Goal: Task Accomplishment & Management: Manage account settings

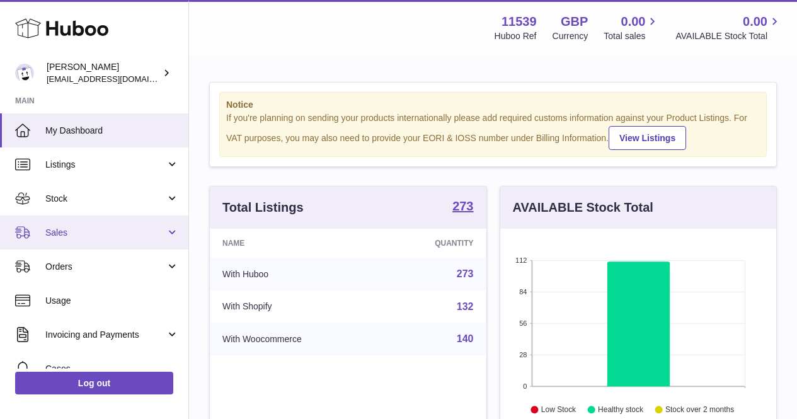
scroll to position [196, 281]
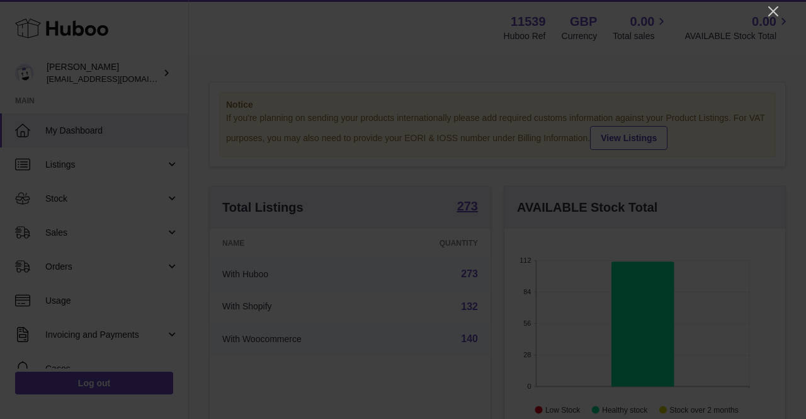
click at [762, 5] on div at bounding box center [403, 209] width 806 height 419
click at [766, 8] on icon "Close" at bounding box center [773, 11] width 15 height 15
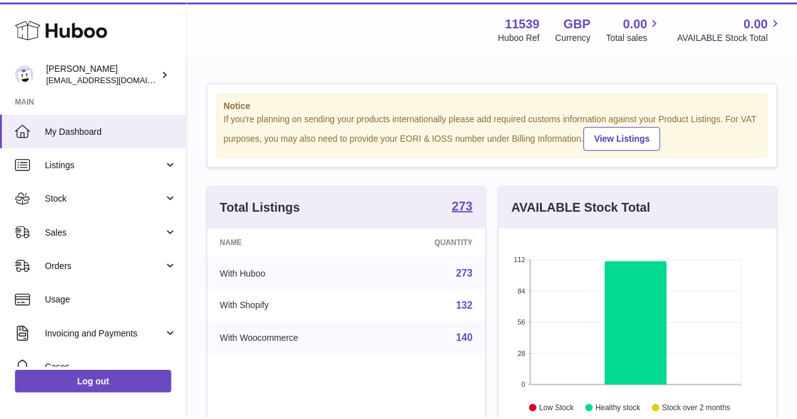
scroll to position [629540, 629460]
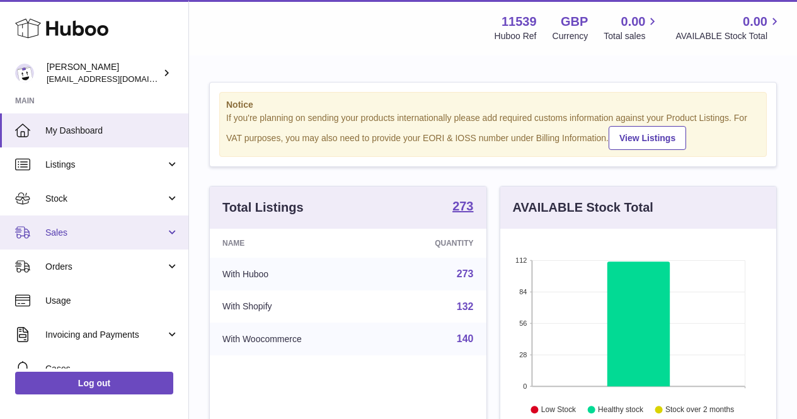
click at [168, 236] on link "Sales" at bounding box center [94, 232] width 188 height 34
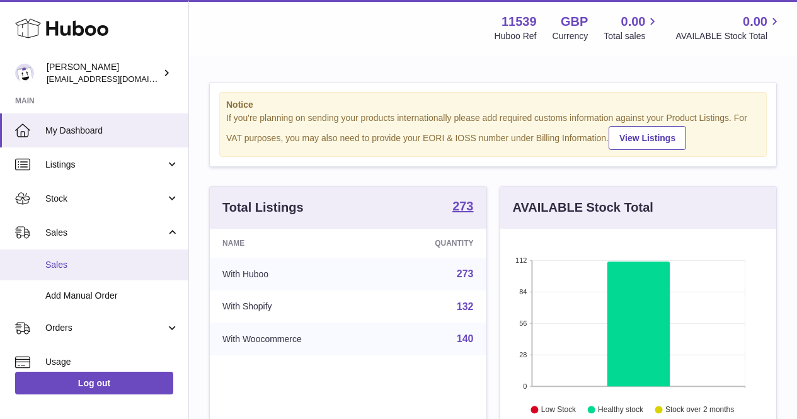
click at [144, 253] on link "Sales" at bounding box center [94, 264] width 188 height 31
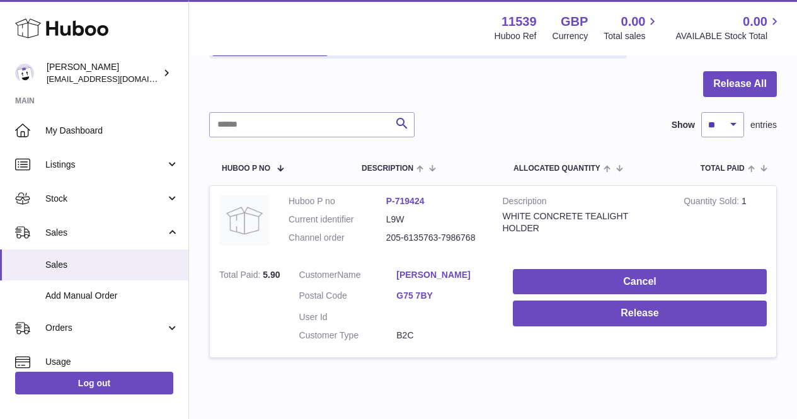
scroll to position [126, 0]
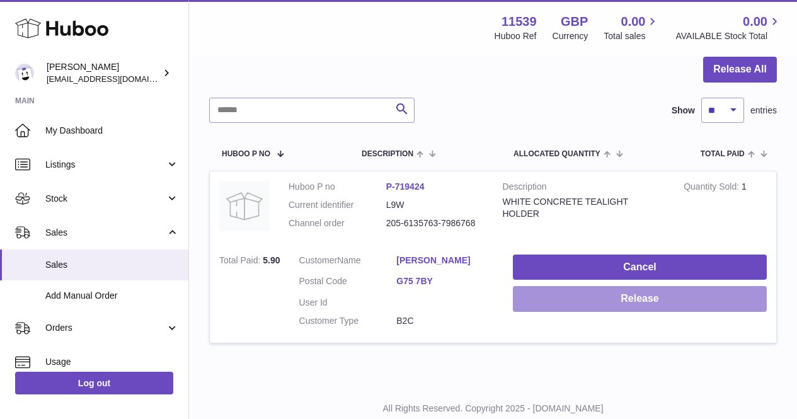
click at [534, 302] on button "Release" at bounding box center [640, 299] width 254 height 26
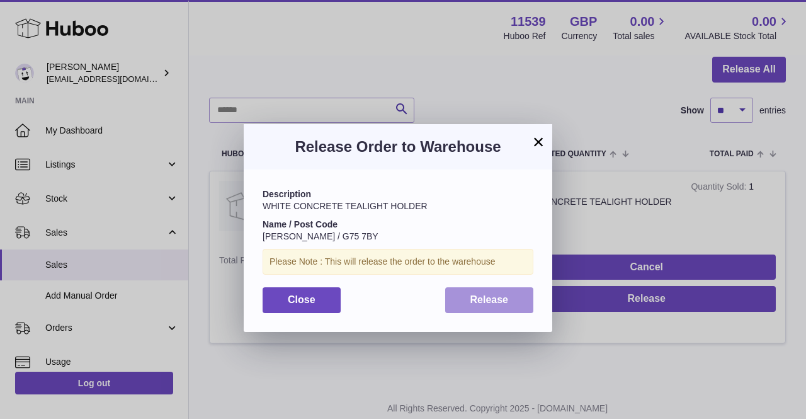
click at [450, 305] on button "Release" at bounding box center [489, 300] width 89 height 26
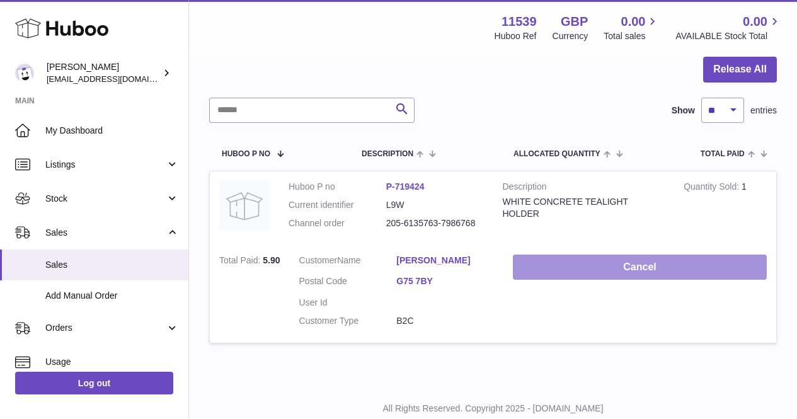
click at [638, 256] on button "Cancel" at bounding box center [640, 267] width 254 height 26
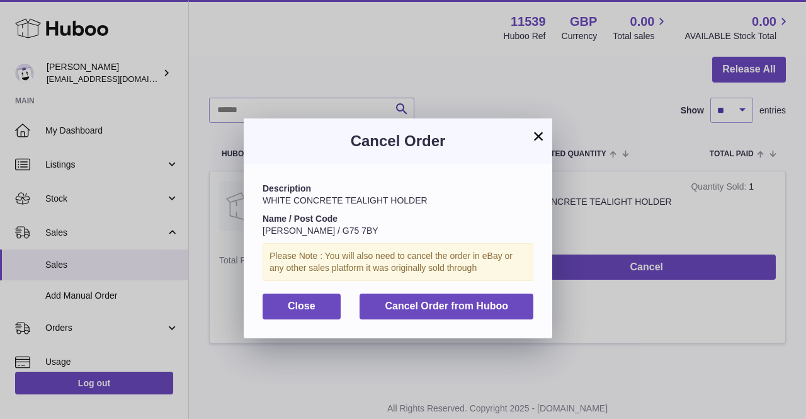
click at [538, 139] on button "×" at bounding box center [538, 135] width 15 height 15
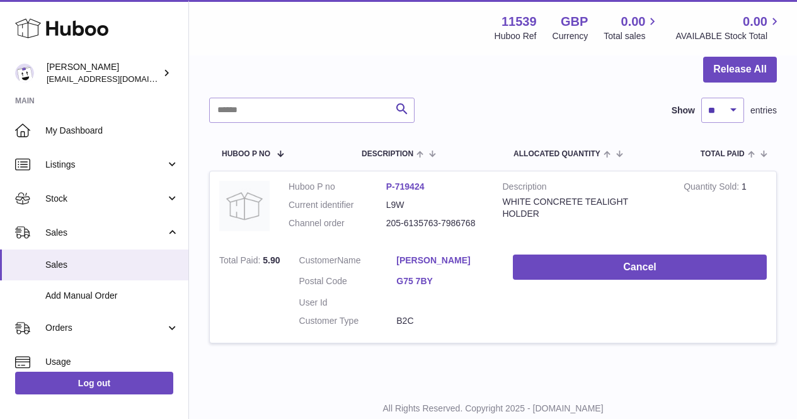
scroll to position [0, 0]
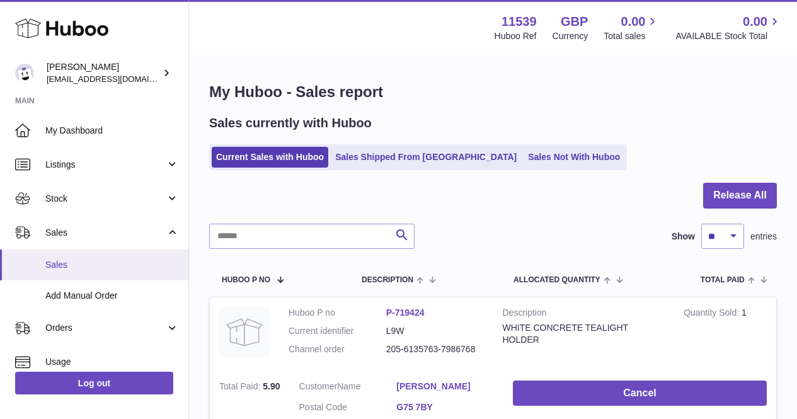
click at [46, 267] on span "Sales" at bounding box center [112, 265] width 134 height 12
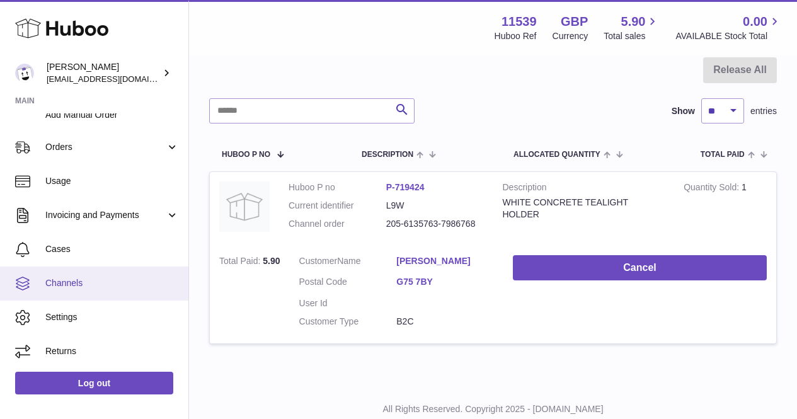
scroll to position [126, 0]
click at [101, 289] on link "Channels" at bounding box center [94, 283] width 188 height 34
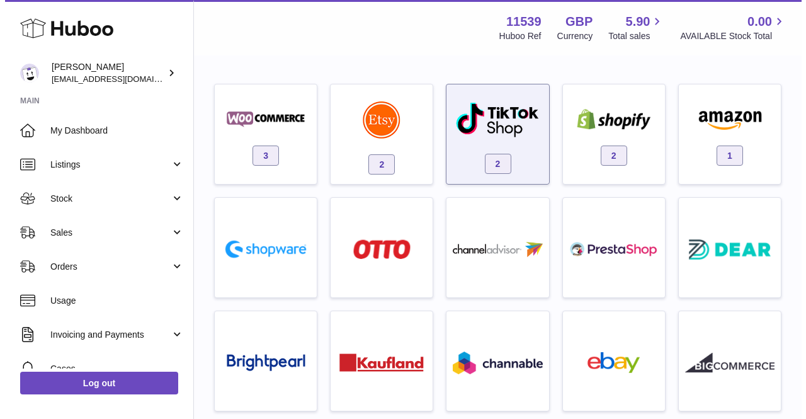
scroll to position [63, 0]
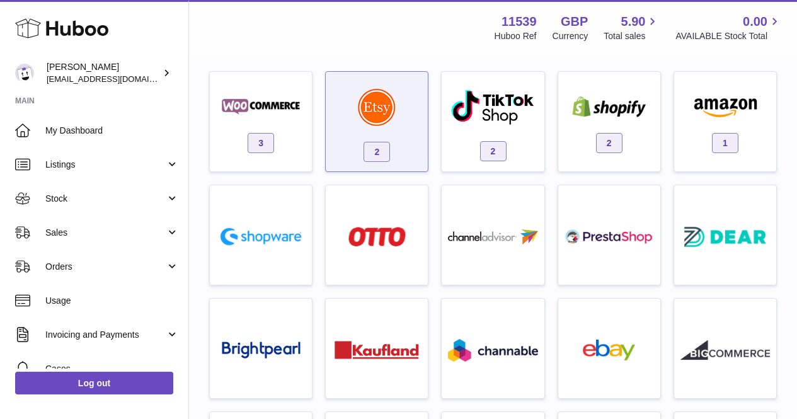
click at [350, 128] on div "2" at bounding box center [376, 124] width 89 height 81
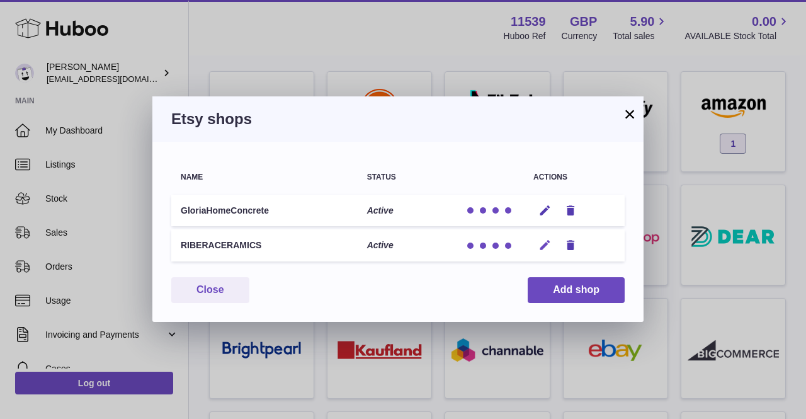
click at [540, 244] on icon "button" at bounding box center [544, 245] width 13 height 13
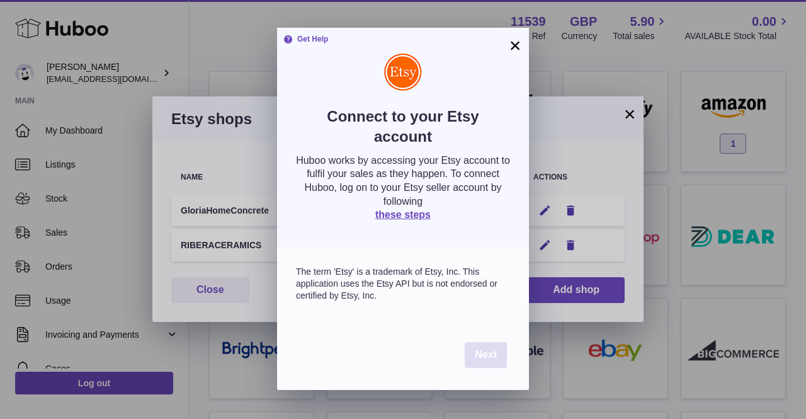
click at [485, 358] on span "Next" at bounding box center [486, 354] width 22 height 11
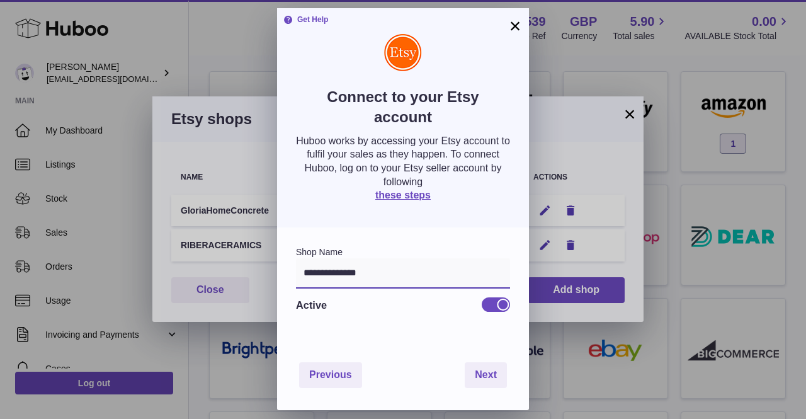
drag, startPoint x: 399, startPoint y: 276, endPoint x: 302, endPoint y: 275, distance: 97.0
click at [302, 275] on input "**********" at bounding box center [403, 273] width 214 height 30
type input "**********"
click at [469, 335] on div "**********" at bounding box center [403, 283] width 252 height 113
drag, startPoint x: 487, startPoint y: 358, endPoint x: 487, endPoint y: 369, distance: 11.3
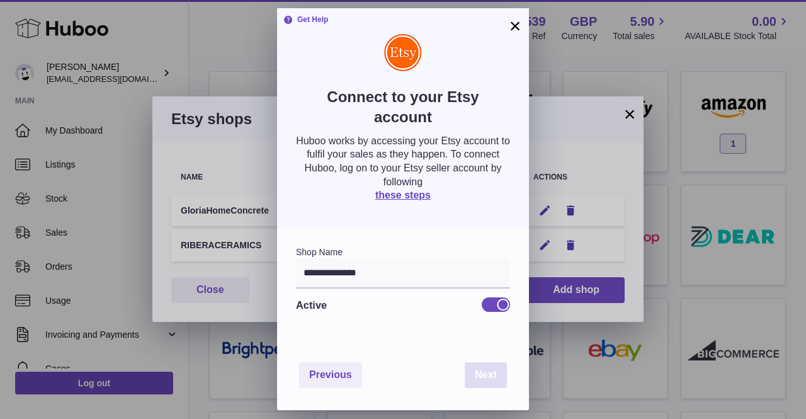
click at [487, 358] on div "Previous Next" at bounding box center [403, 375] width 252 height 70
click at [487, 369] on span "Next" at bounding box center [486, 374] width 22 height 11
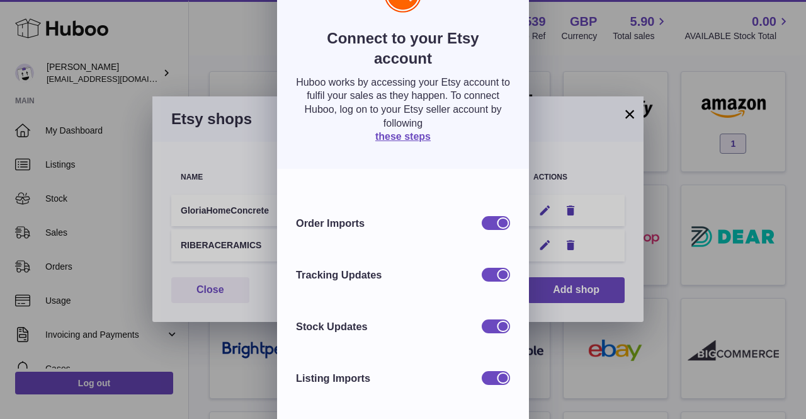
scroll to position [116, 0]
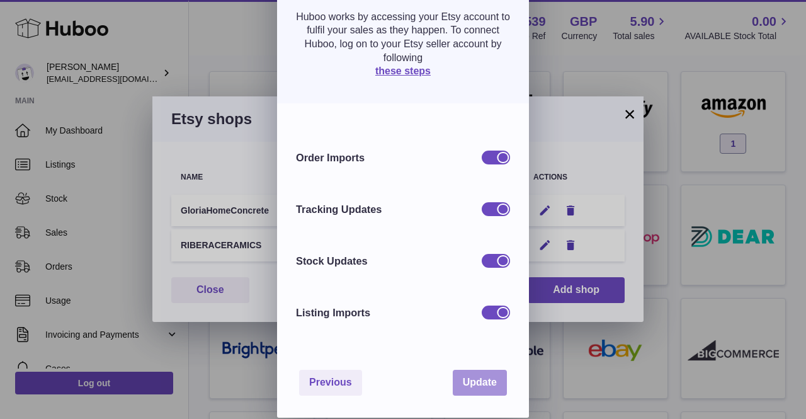
click at [475, 388] on button "Update" at bounding box center [480, 383] width 54 height 26
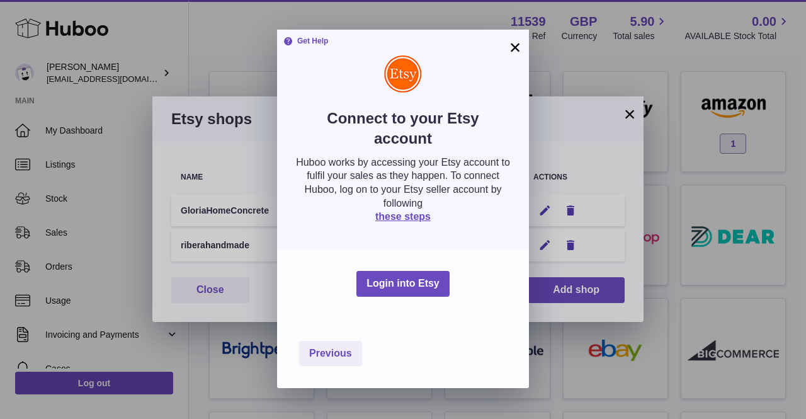
scroll to position [0, 0]
click at [414, 285] on button "Login into Etsy" at bounding box center [402, 284] width 93 height 26
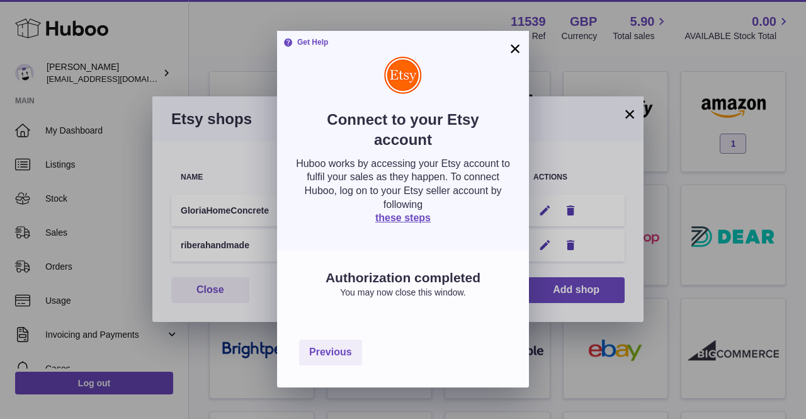
click at [412, 224] on div "Huboo works by accessing your Etsy account to fulfil your sales as they happen.…" at bounding box center [403, 191] width 214 height 68
click at [409, 219] on link "these steps" at bounding box center [402, 217] width 55 height 11
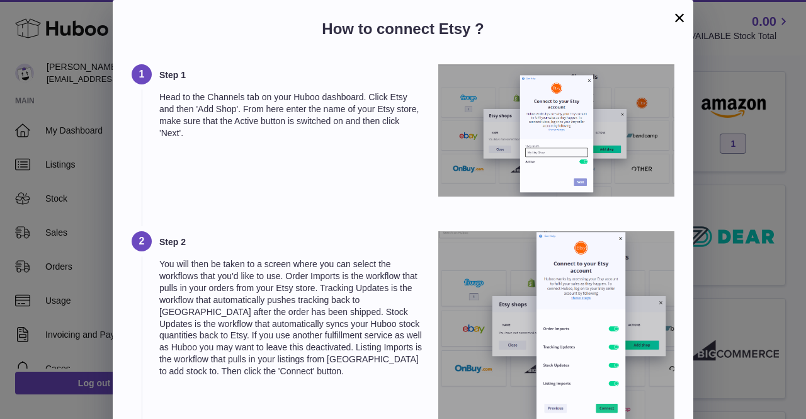
click at [685, 13] on button "×" at bounding box center [679, 17] width 15 height 15
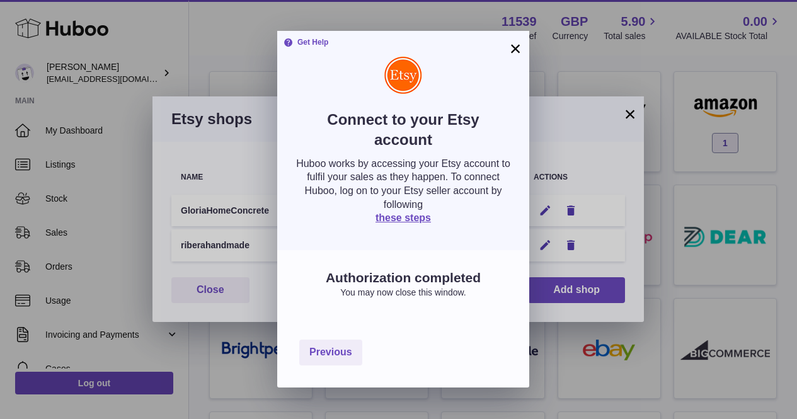
click at [514, 48] on button "×" at bounding box center [515, 48] width 15 height 15
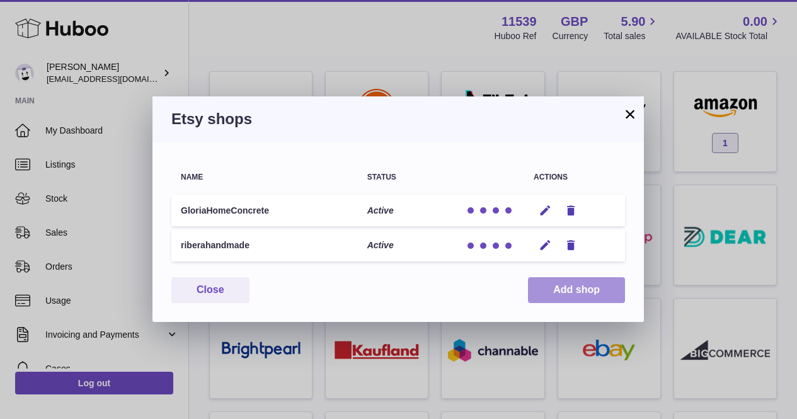
click at [536, 288] on button "Add shop" at bounding box center [576, 290] width 97 height 26
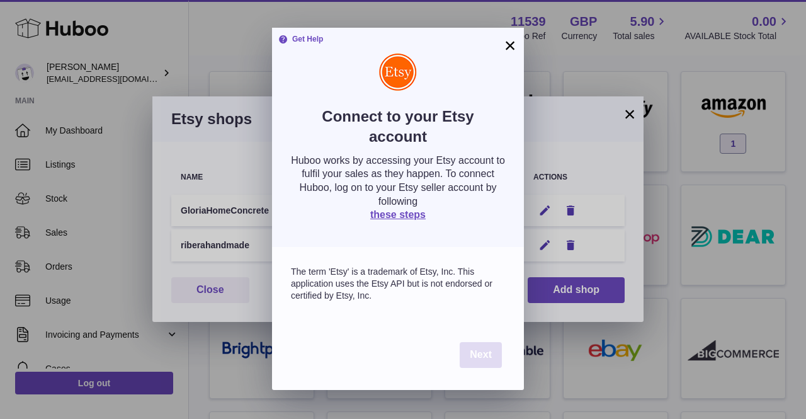
click at [468, 353] on button "Next" at bounding box center [481, 355] width 42 height 26
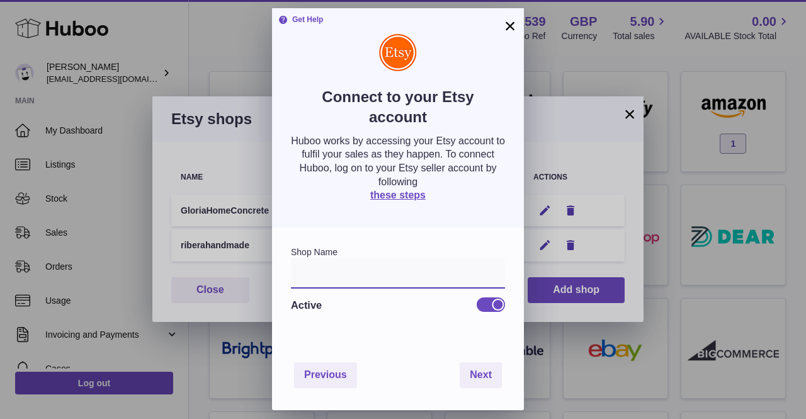
click at [378, 275] on input "text" at bounding box center [398, 273] width 214 height 30
type input "**********"
drag, startPoint x: 504, startPoint y: 29, endPoint x: 499, endPoint y: 40, distance: 11.8
click at [504, 30] on button "×" at bounding box center [510, 25] width 15 height 15
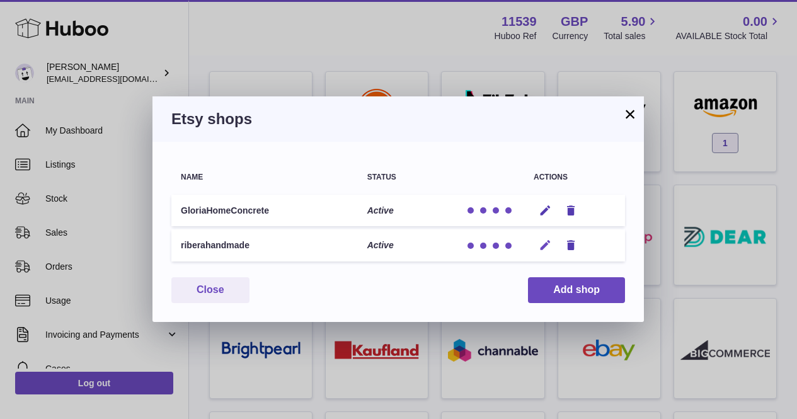
click at [547, 241] on icon "button" at bounding box center [544, 245] width 13 height 13
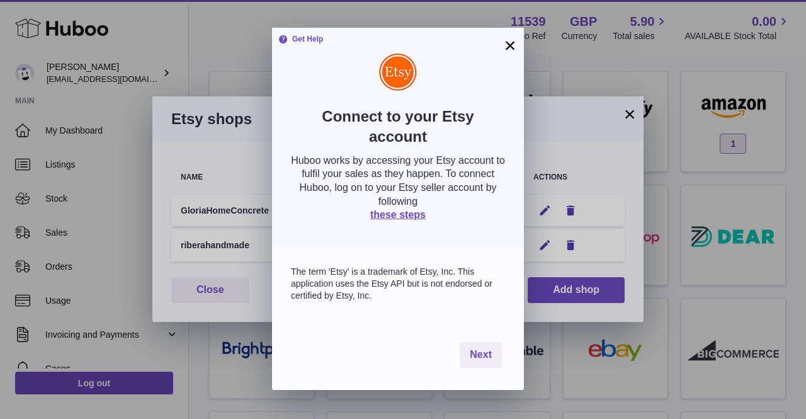
click at [512, 38] on button "×" at bounding box center [510, 45] width 15 height 15
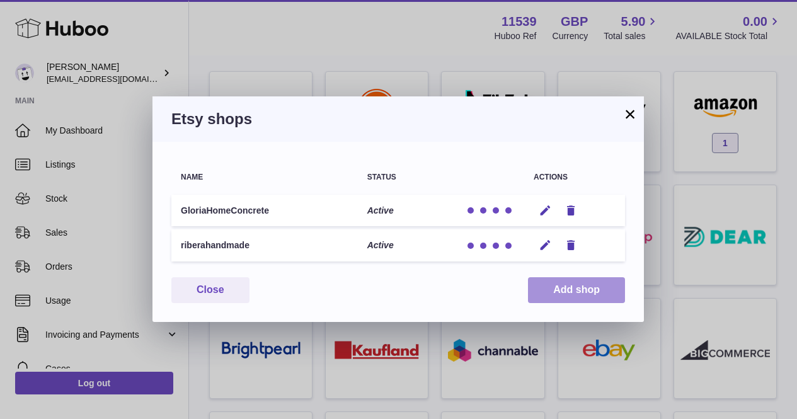
click at [538, 284] on button "Add shop" at bounding box center [576, 290] width 97 height 26
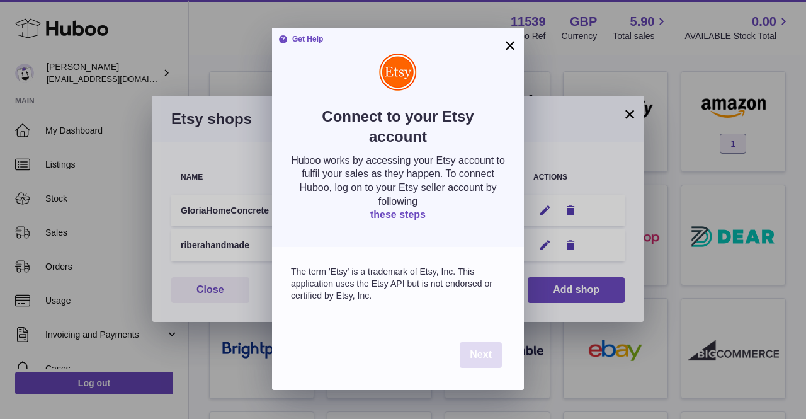
click at [492, 365] on button "Next" at bounding box center [481, 355] width 42 height 26
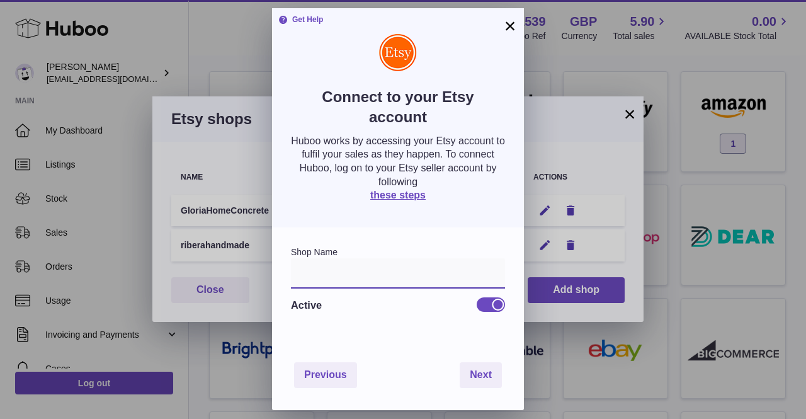
click at [367, 264] on input "text" at bounding box center [398, 273] width 214 height 30
type input "**********"
click at [399, 327] on div "**********" at bounding box center [398, 283] width 252 height 113
click at [508, 21] on button "×" at bounding box center [510, 25] width 15 height 15
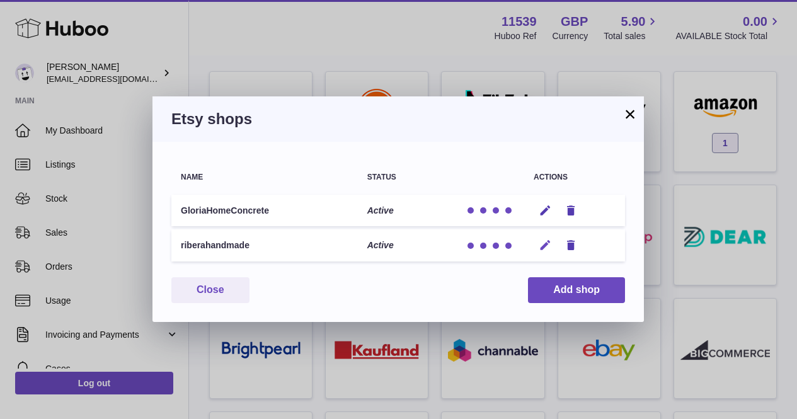
click at [546, 244] on icon "button" at bounding box center [544, 245] width 13 height 13
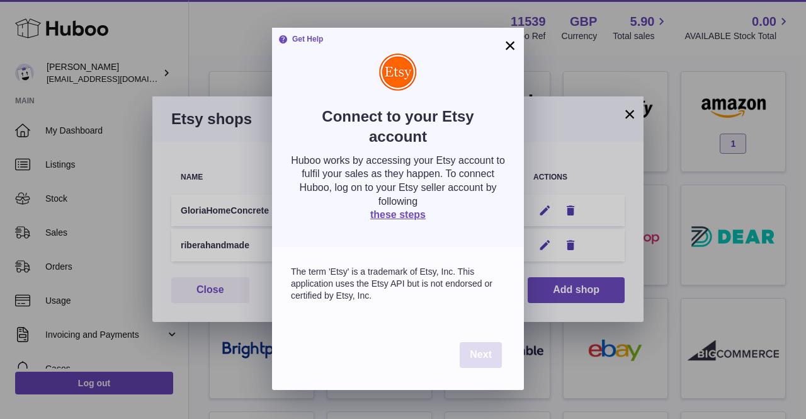
click at [475, 356] on span "Next" at bounding box center [481, 354] width 22 height 11
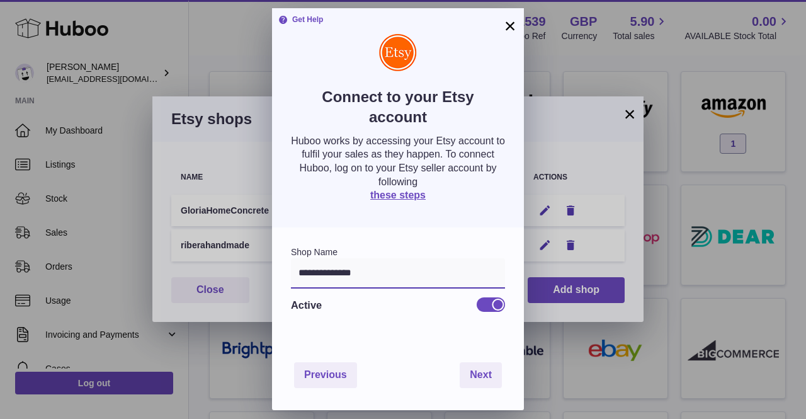
click at [384, 277] on input "**********" at bounding box center [398, 273] width 214 height 30
type input "**********"
click at [465, 368] on div "Previous Next" at bounding box center [398, 375] width 252 height 70
click at [470, 371] on span "Next" at bounding box center [481, 374] width 22 height 11
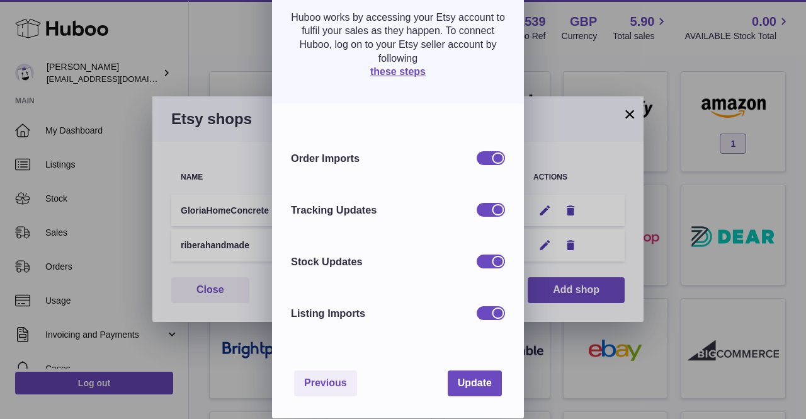
scroll to position [116, 0]
click at [494, 387] on button "Update" at bounding box center [475, 383] width 54 height 26
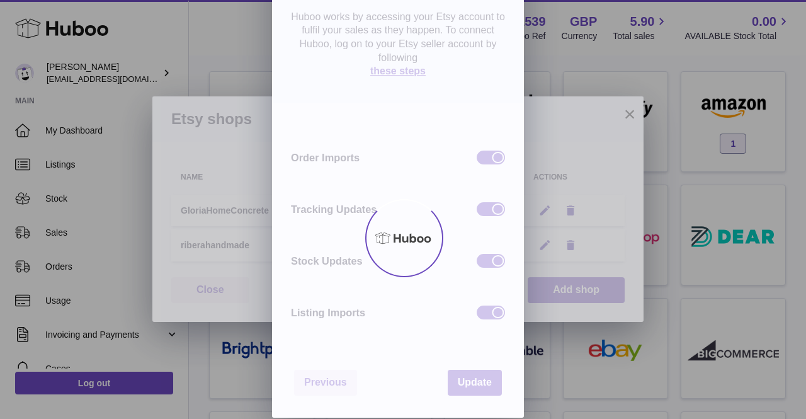
scroll to position [0, 0]
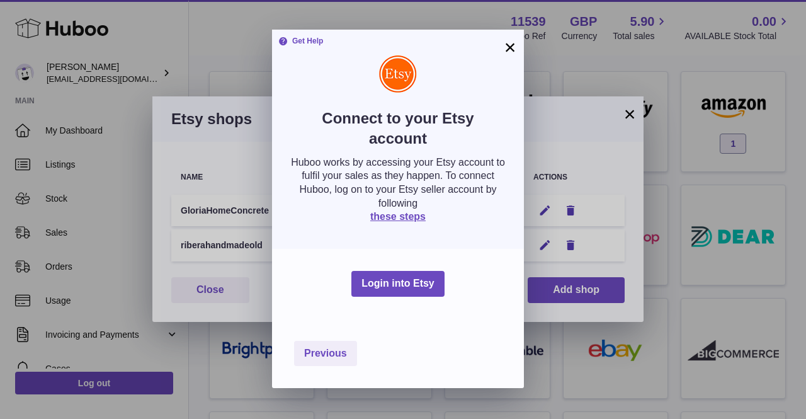
click at [378, 256] on div "Login into Etsy" at bounding box center [398, 284] width 252 height 70
click at [504, 47] on button "×" at bounding box center [510, 47] width 15 height 15
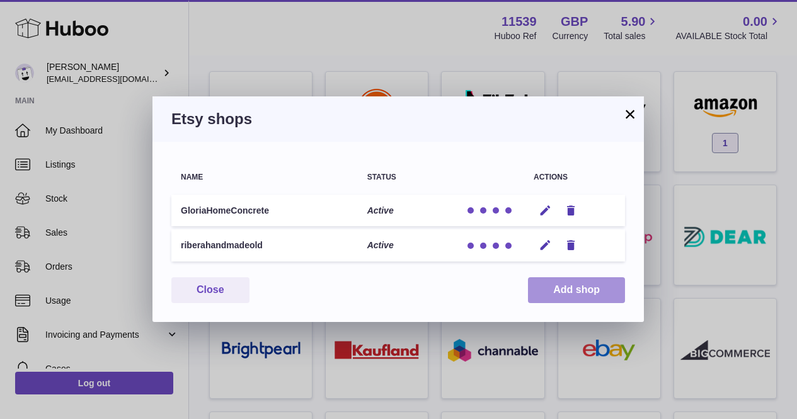
click at [549, 283] on button "Add shop" at bounding box center [576, 290] width 97 height 26
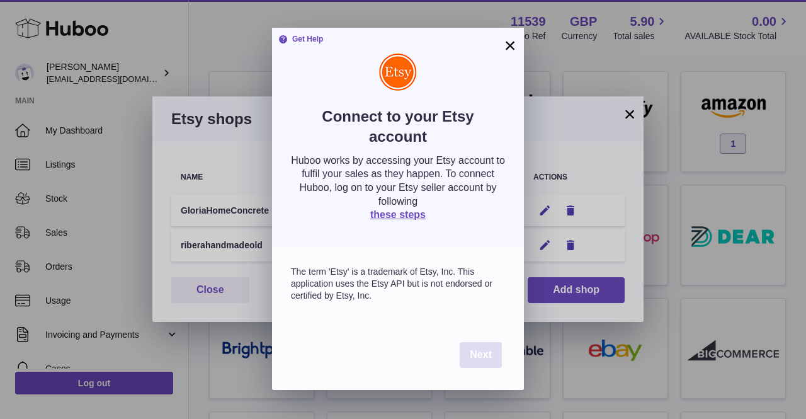
click at [496, 363] on button "Next" at bounding box center [481, 355] width 42 height 26
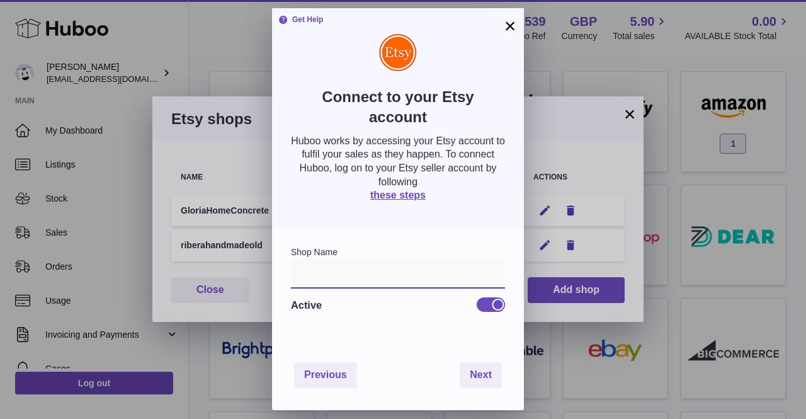
click at [395, 266] on input "text" at bounding box center [398, 273] width 214 height 30
type input "**********"
click at [407, 319] on div "Active" at bounding box center [398, 304] width 214 height 33
click at [489, 375] on span "Next" at bounding box center [481, 374] width 22 height 11
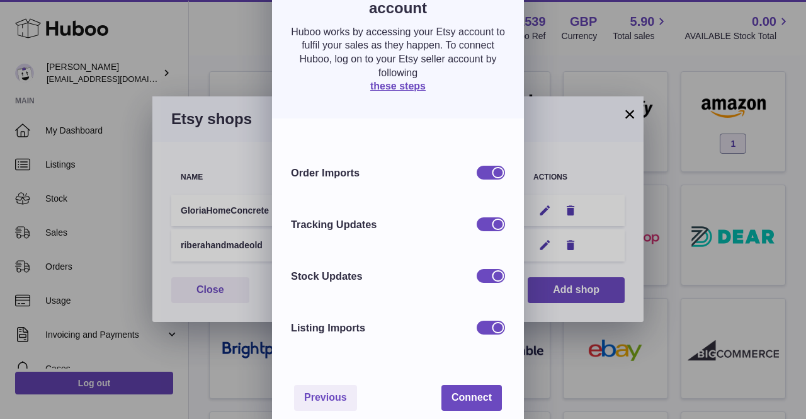
scroll to position [116, 0]
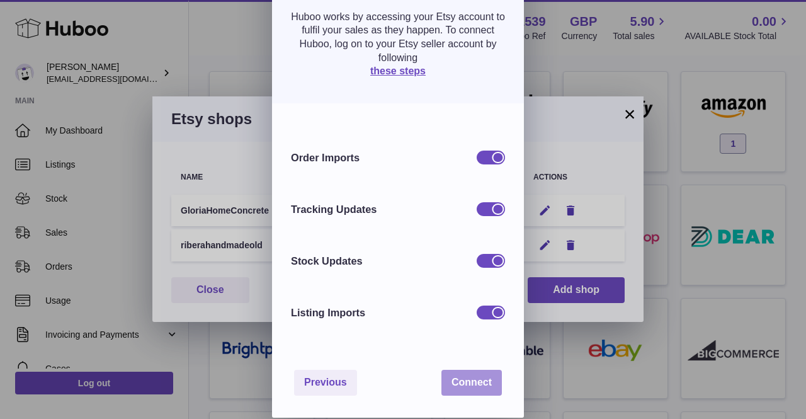
click at [455, 391] on button "Connect" at bounding box center [471, 383] width 60 height 26
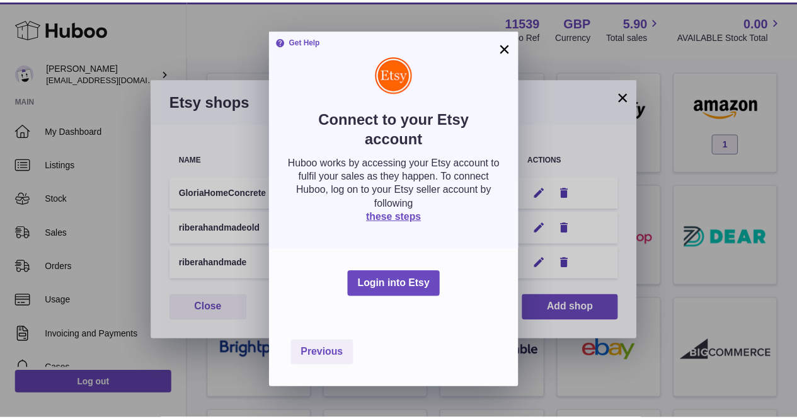
scroll to position [0, 0]
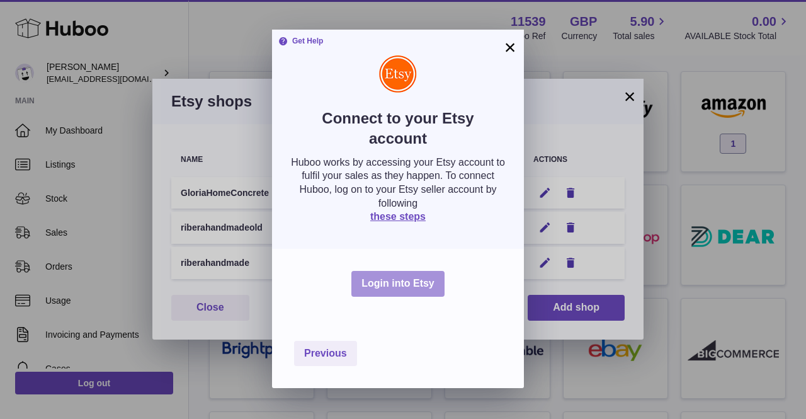
click at [395, 285] on button "Login into Etsy" at bounding box center [397, 284] width 93 height 26
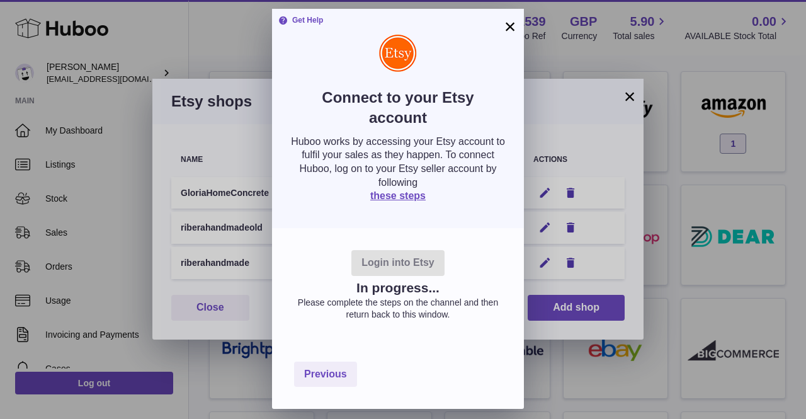
drag, startPoint x: 503, startPoint y: 26, endPoint x: 521, endPoint y: 3, distance: 29.1
click at [503, 26] on button "×" at bounding box center [510, 26] width 15 height 15
